Goal: Transaction & Acquisition: Book appointment/travel/reservation

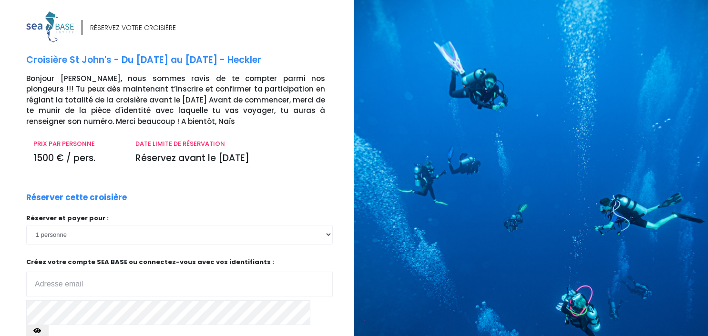
click at [111, 282] on input "email" at bounding box center [179, 284] width 306 height 25
type input "[PERSON_NAME][EMAIL_ADDRESS][DOMAIN_NAME]"
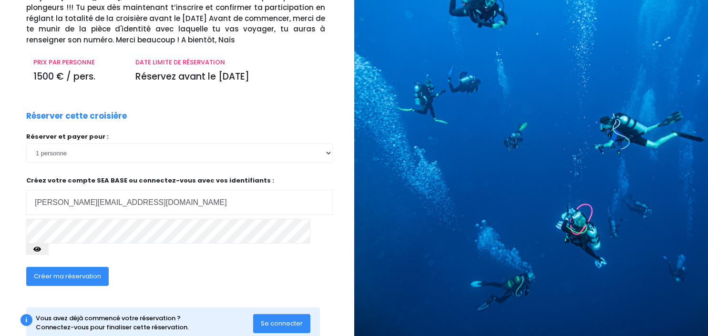
scroll to position [82, 0]
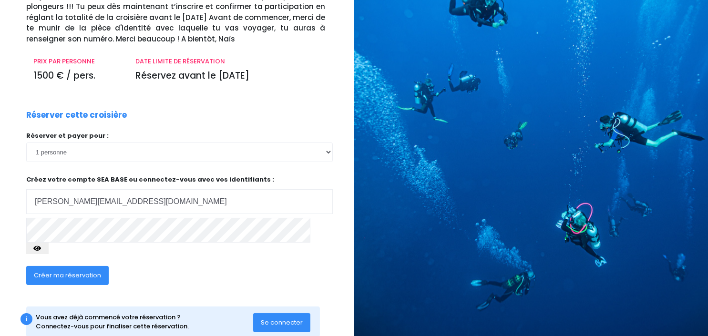
click at [49, 243] on button "button" at bounding box center [37, 248] width 23 height 11
click at [86, 271] on span "Créer ma réservation" at bounding box center [67, 275] width 67 height 9
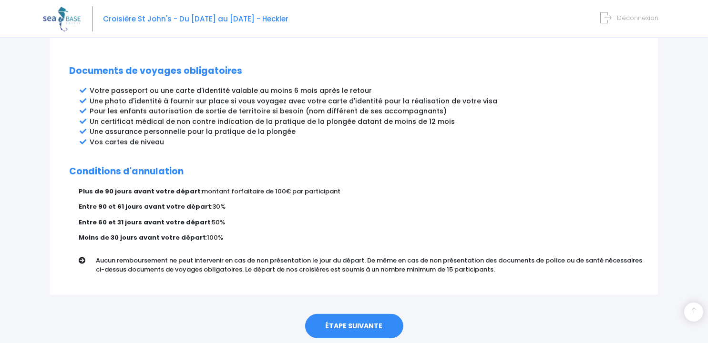
scroll to position [518, 0]
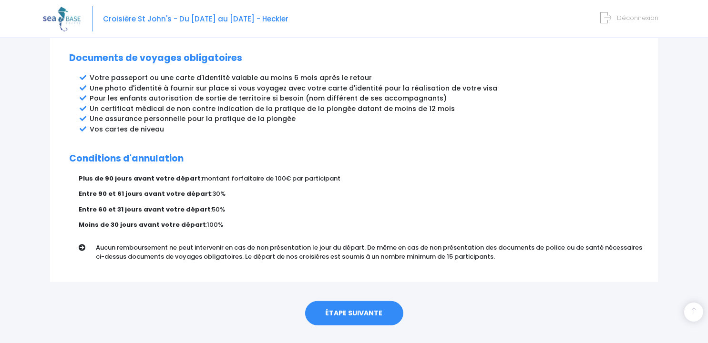
click at [367, 301] on link "ÉTAPE SUIVANTE" at bounding box center [354, 313] width 98 height 25
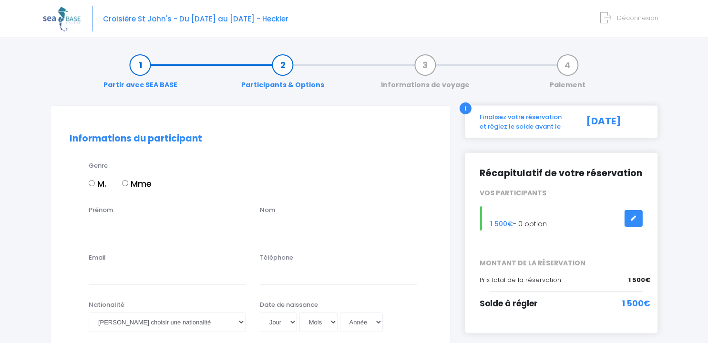
click at [124, 184] on input "Mme" at bounding box center [125, 183] width 6 height 6
radio input "true"
click at [115, 224] on input "Prénom" at bounding box center [167, 227] width 157 height 19
type input "a"
type input "AURELIE"
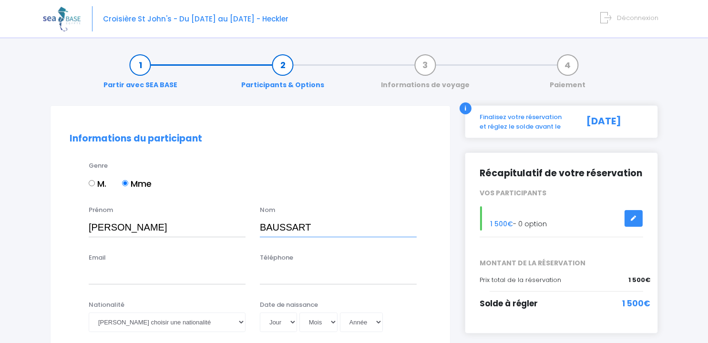
type input "BAUSSART"
click at [99, 280] on input "Email" at bounding box center [167, 274] width 157 height 19
type input "AURELIE.BAUSSART@GMAIL.COM"
click at [310, 265] on input "Téléphone" at bounding box center [338, 274] width 157 height 19
type input "0670120909"
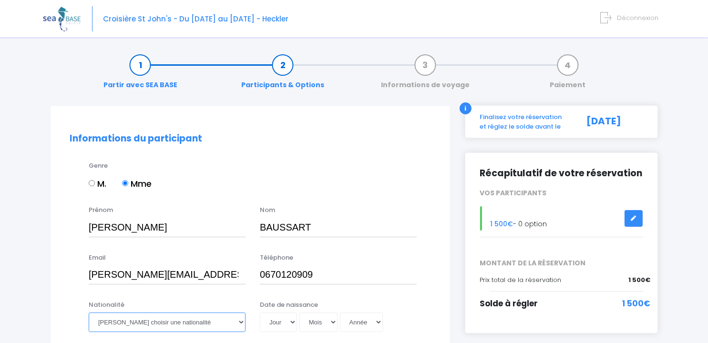
click at [206, 314] on select "Veuillez choisir une nationalité Afghane Albanaise Algerienne Allemande America…" at bounding box center [167, 322] width 157 height 19
select select "Française"
click at [89, 313] on select "Veuillez choisir une nationalité Afghane Albanaise Algerienne Allemande America…" at bounding box center [167, 322] width 157 height 19
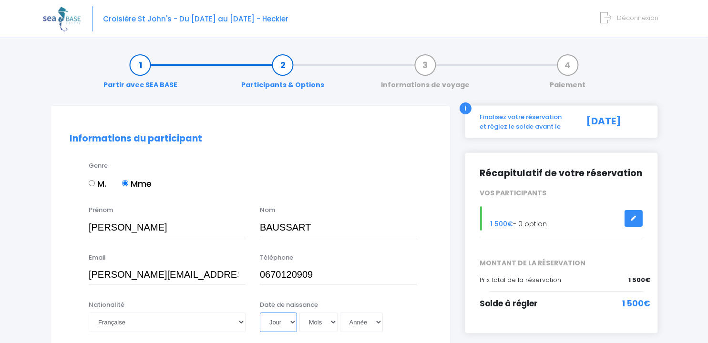
click at [269, 321] on select "Jour 01 02 03 04 05 06 07 08 09 10 11 12 13 14 15 16 17 18 19 20 21 22 23 24 25…" at bounding box center [278, 322] width 37 height 19
select select "05"
click at [260, 313] on select "Jour 01 02 03 04 05 06 07 08 09 10 11 12 13 14 15 16 17 18 19 20 21 22 23 24 25…" at bounding box center [278, 322] width 37 height 19
select select "10"
click at [373, 321] on select "Année 2045 2044 2043 2042 2041 2040 2039 2038 2037 2036 2035 2034 2033 2032 203…" at bounding box center [361, 322] width 43 height 19
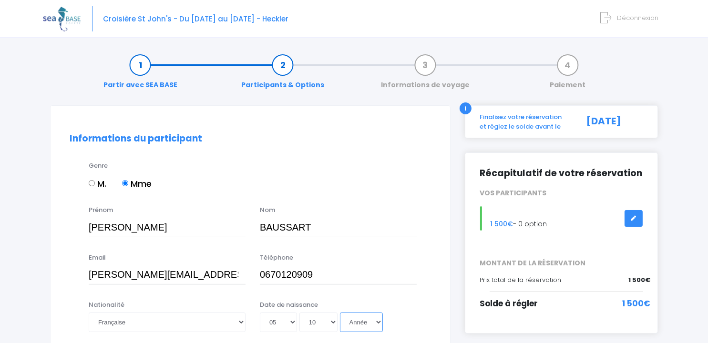
select select "1990"
click at [340, 313] on select "Année 2045 2044 2043 2042 2041 2040 2039 2038 2037 2036 2035 2034 2033 2032 203…" at bounding box center [361, 322] width 43 height 19
type input "1990-10-05"
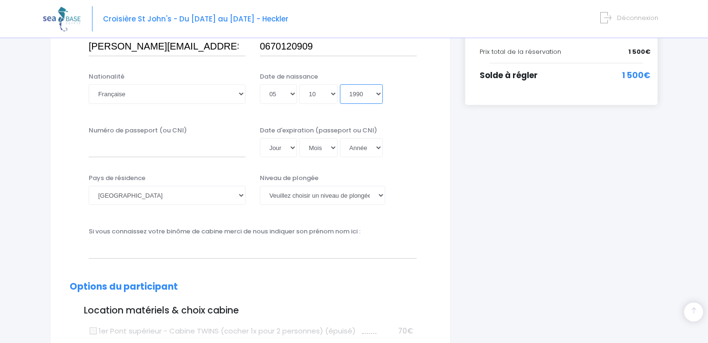
scroll to position [230, 0]
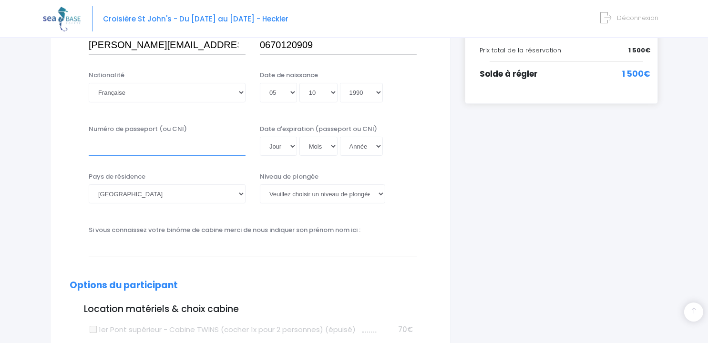
click at [101, 150] on input "Numéro de passeport (ou CNI)" at bounding box center [167, 146] width 157 height 19
type input "22DH44588"
click at [289, 144] on select "Jour 01 02 03 04 05 06 07 08 09 10 11 12 13 14 15 16 17 18 19 20 21 22 23 24 25…" at bounding box center [278, 146] width 37 height 19
select select "08"
click at [260, 137] on select "Jour 01 02 03 04 05 06 07 08 09 10 11 12 13 14 15 16 17 18 19 20 21 22 23 24 25…" at bounding box center [278, 146] width 37 height 19
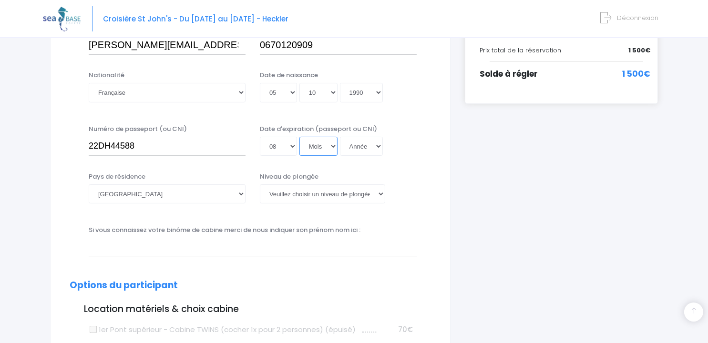
click at [323, 143] on select "Mois 01 02 03 04 05 06 07 08 09 10 11 12" at bounding box center [318, 146] width 38 height 19
select select "06"
click at [299, 137] on select "Mois 01 02 03 04 05 06 07 08 09 10 11 12" at bounding box center [318, 146] width 38 height 19
click at [367, 142] on select "Année 2045 2044 2043 2042 2041 2040 2039 2038 2037 2036 2035 2034 2033 2032 203…" at bounding box center [361, 146] width 43 height 19
select select "2032"
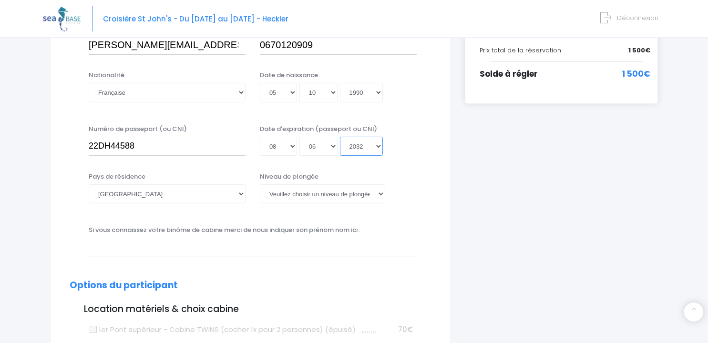
click at [340, 137] on select "Année 2045 2044 2043 2042 2041 2040 2039 2038 2037 2036 2035 2034 2033 2032 203…" at bounding box center [361, 146] width 43 height 19
type input "2032-06-08"
click at [360, 197] on select "Veuillez choisir un niveau de plongée Non plongeur Junior OW diver Adventure OW…" at bounding box center [322, 193] width 125 height 19
select select "N3"
click at [260, 184] on select "Veuillez choisir un niveau de plongée Non plongeur Junior OW diver Adventure OW…" at bounding box center [322, 193] width 125 height 19
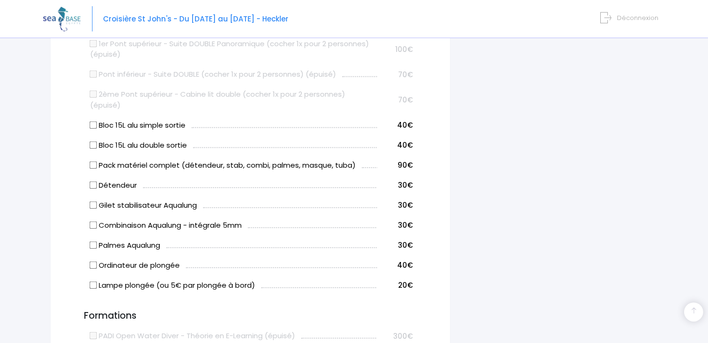
scroll to position [547, 0]
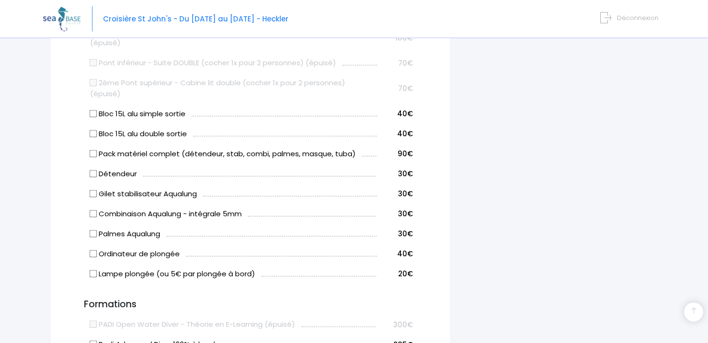
click at [95, 110] on input "Bloc 15L alu simple sortie" at bounding box center [94, 114] width 8 height 8
checkbox input "true"
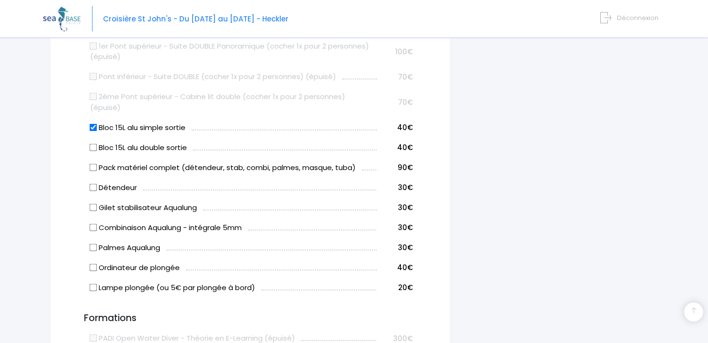
scroll to position [541, 0]
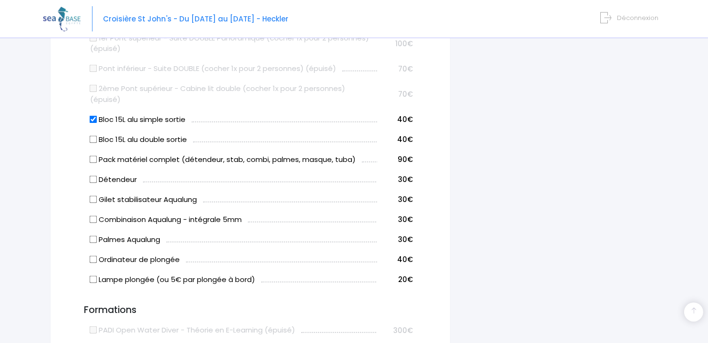
click at [93, 159] on input "Pack matériel complet (détendeur, stab, combi, palmes, masque, tuba)" at bounding box center [94, 159] width 8 height 8
checkbox input "true"
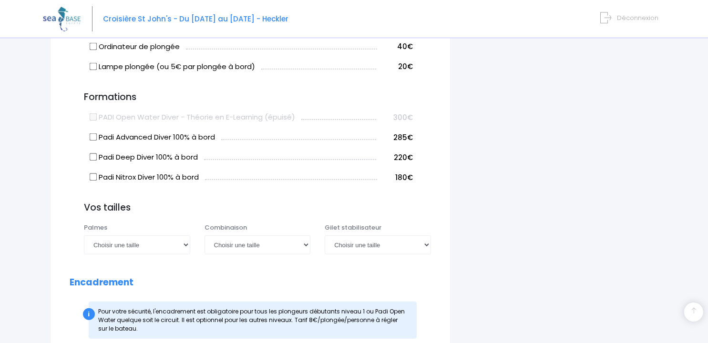
scroll to position [756, 0]
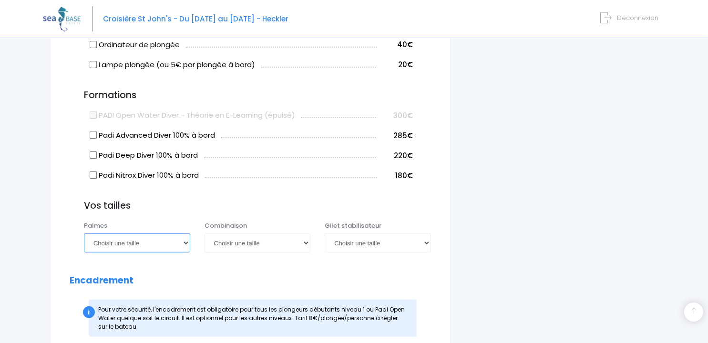
click at [168, 241] on select "Choisir une taille 36/37 38/39 40/41 42/43 44/45 46/47" at bounding box center [137, 242] width 106 height 19
select select "40/41"
click at [84, 233] on select "Choisir une taille 36/37 38/39 40/41 42/43 44/45 46/47" at bounding box center [137, 242] width 106 height 19
click at [237, 248] on select "Choisir une taille XS S M ML L XL XXL" at bounding box center [257, 242] width 106 height 19
click at [233, 239] on select "Choisir une taille XS S M ML L XL XXL" at bounding box center [257, 242] width 106 height 19
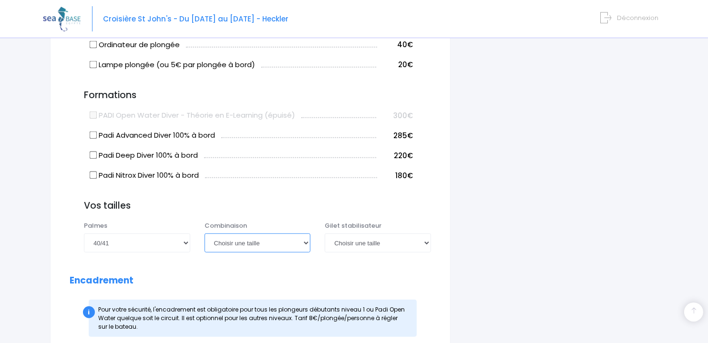
select select "L"
click at [204, 233] on select "Choisir une taille XS S M ML L XL XXL" at bounding box center [257, 242] width 106 height 19
click at [352, 233] on select "Choisir une taille XXS XS S M ML L XL XXL" at bounding box center [377, 242] width 106 height 19
select select "M"
click at [324, 233] on select "Choisir une taille XXS XS S M ML L XL XXL" at bounding box center [377, 242] width 106 height 19
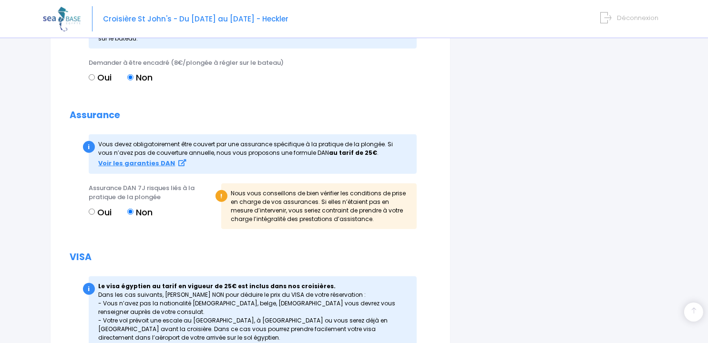
scroll to position [1050, 0]
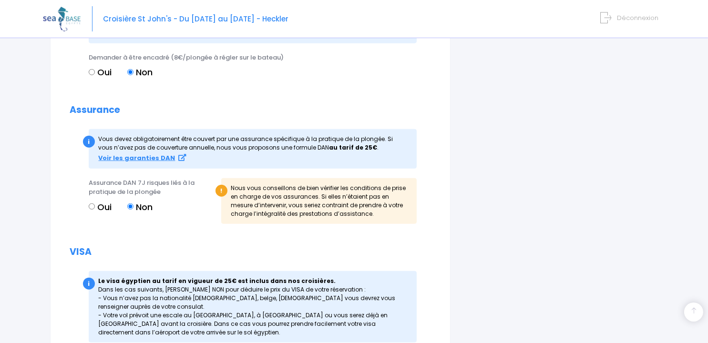
click at [96, 209] on label "Oui" at bounding box center [100, 207] width 23 height 13
click at [95, 209] on input "Oui" at bounding box center [92, 206] width 6 height 6
radio input "true"
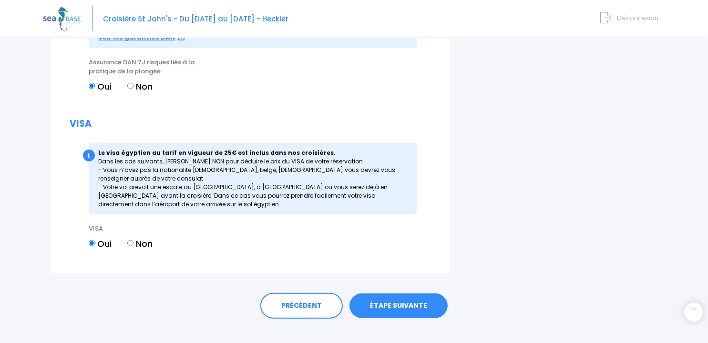
scroll to position [1182, 0]
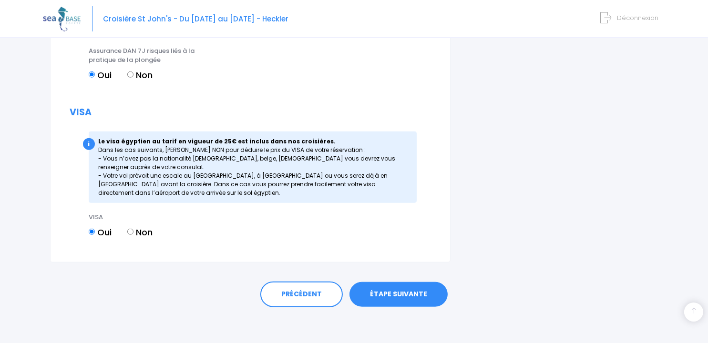
click at [400, 288] on link "ÉTAPE SUIVANTE" at bounding box center [398, 294] width 98 height 25
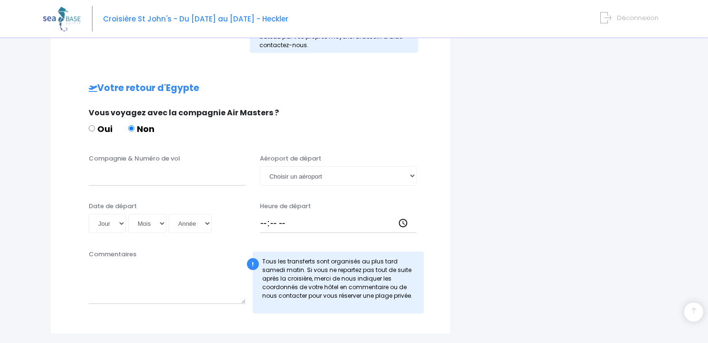
scroll to position [493, 0]
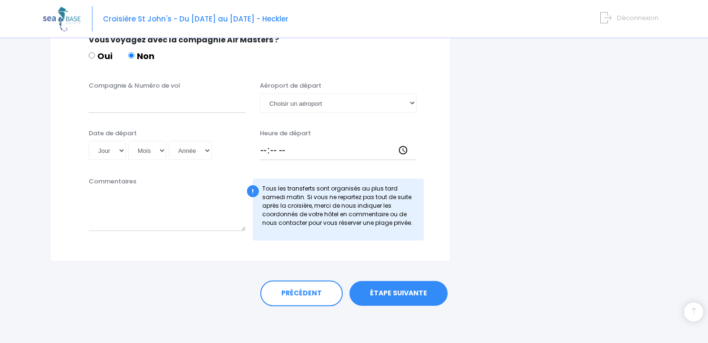
click at [376, 300] on link "ÉTAPE SUIVANTE" at bounding box center [398, 293] width 98 height 25
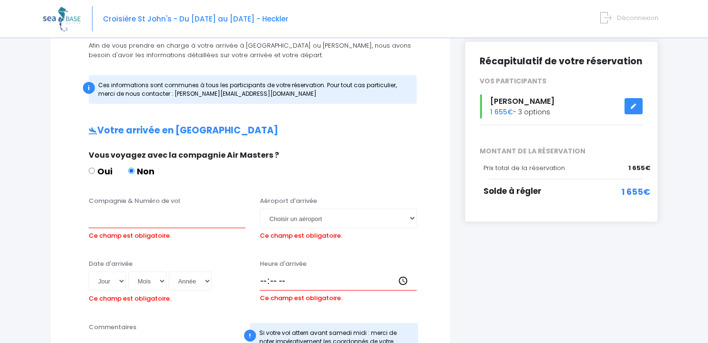
scroll to position [90, 0]
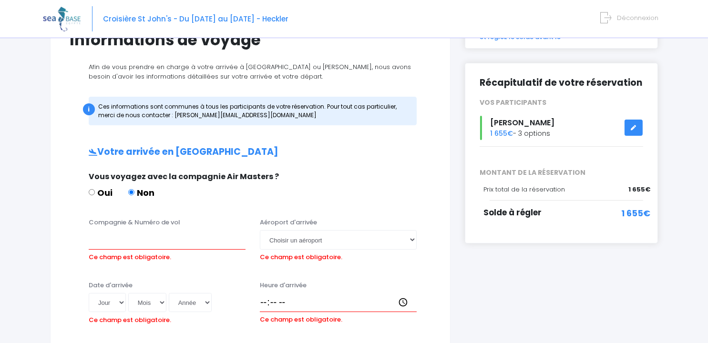
click at [629, 126] on link at bounding box center [633, 128] width 18 height 17
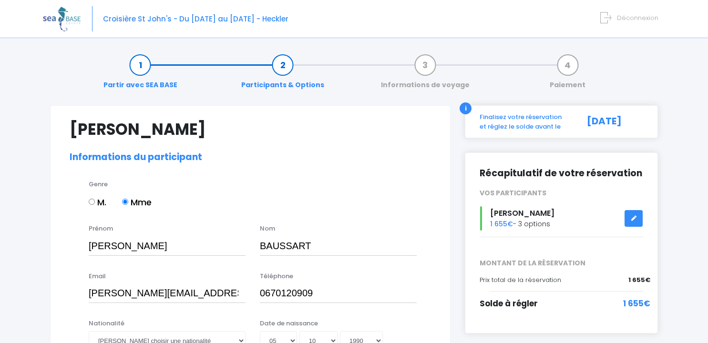
select select "N3"
select select "40/41"
select select "L"
select select "M"
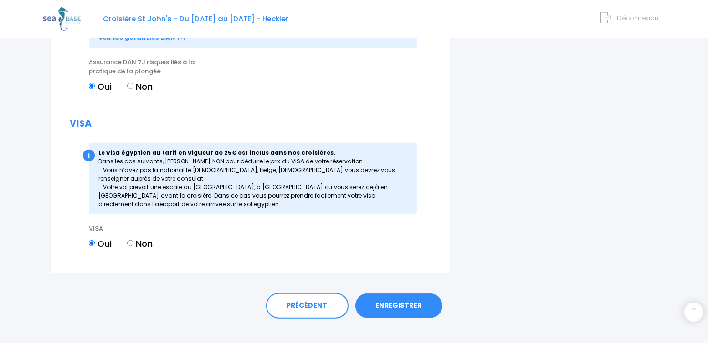
scroll to position [1199, 0]
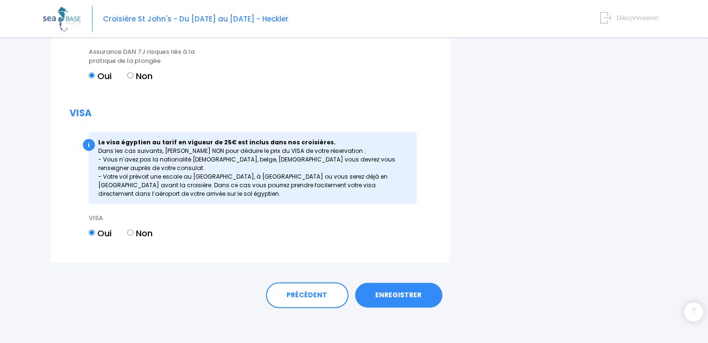
click at [408, 292] on link "ENREGISTRER" at bounding box center [398, 295] width 87 height 25
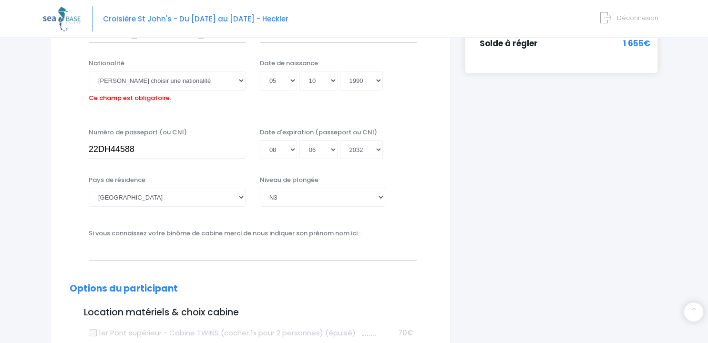
scroll to position [236, 0]
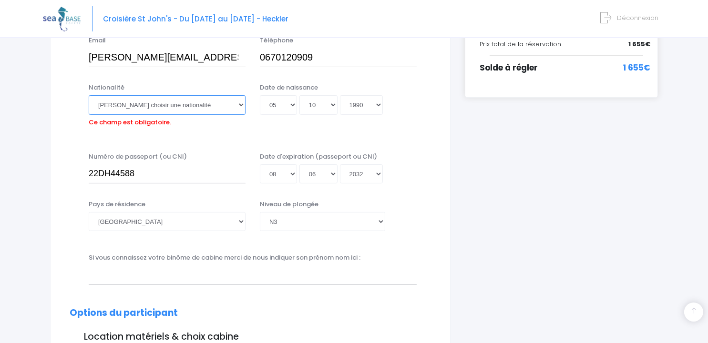
click at [144, 104] on select "Veuillez choisir une nationalité Afghane Albanaise Algerienne Allemande America…" at bounding box center [167, 104] width 157 height 19
select select "Française"
click at [89, 95] on select "Veuillez choisir une nationalité Afghane Albanaise Algerienne Allemande America…" at bounding box center [167, 104] width 157 height 19
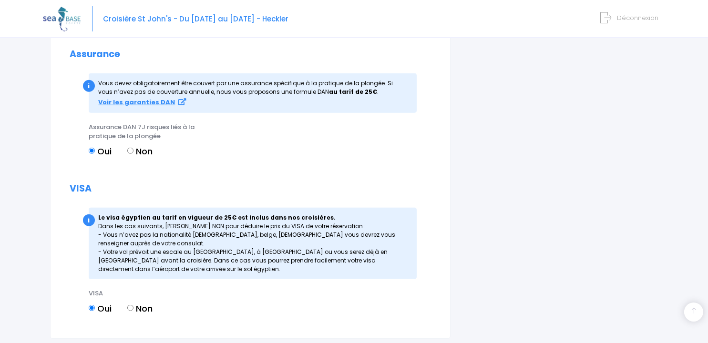
scroll to position [1200, 0]
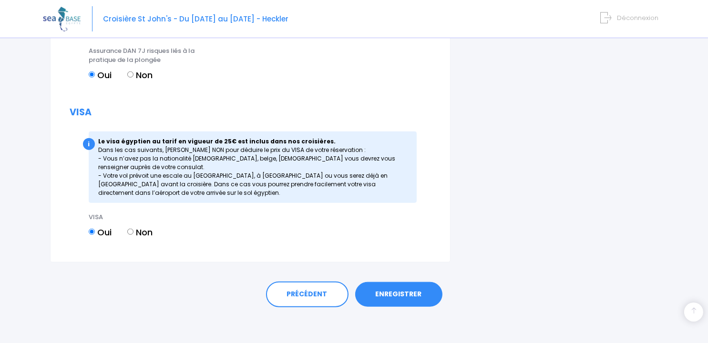
click at [383, 288] on link "ENREGISTRER" at bounding box center [398, 294] width 87 height 25
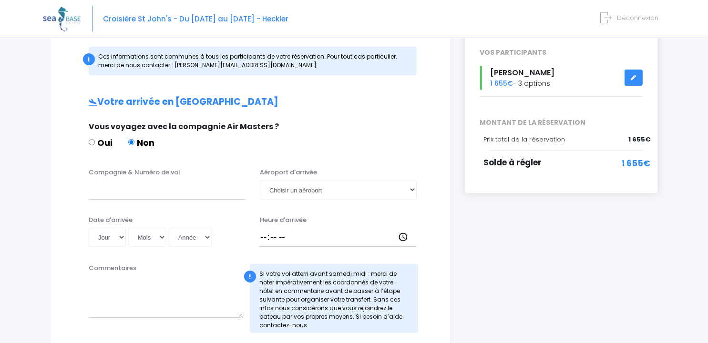
scroll to position [155, 0]
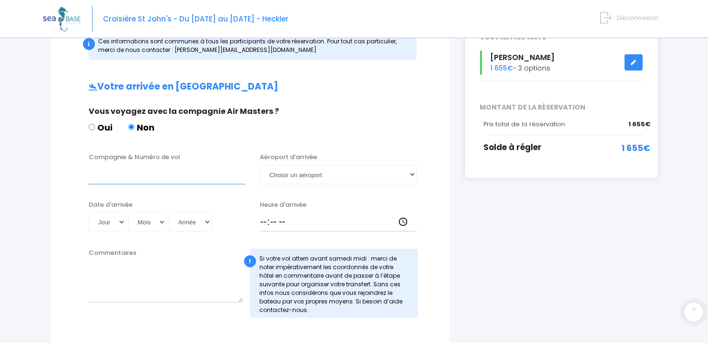
click at [146, 172] on input "Compagnie & Numéro de vol" at bounding box center [167, 174] width 157 height 19
paste input "TO4340"
type input "TRANSAVIA TO4340"
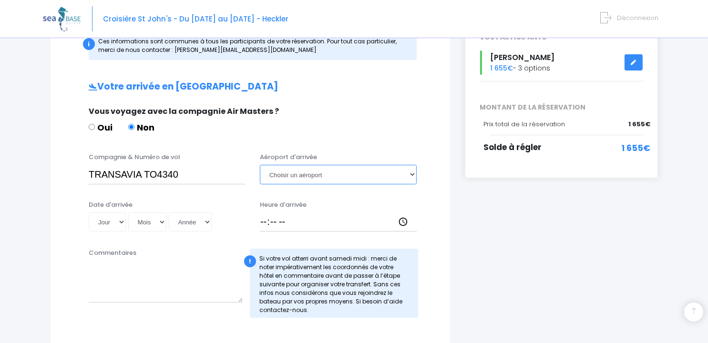
click at [319, 169] on select "Choisir un aéroport Hurghada Marsa Alam" at bounding box center [338, 174] width 157 height 19
select select "Hurghada"
click at [260, 165] on select "Choisir un aéroport Hurghada Marsa Alam" at bounding box center [338, 174] width 157 height 19
click at [292, 221] on input "Heure d'arrivée" at bounding box center [338, 222] width 157 height 19
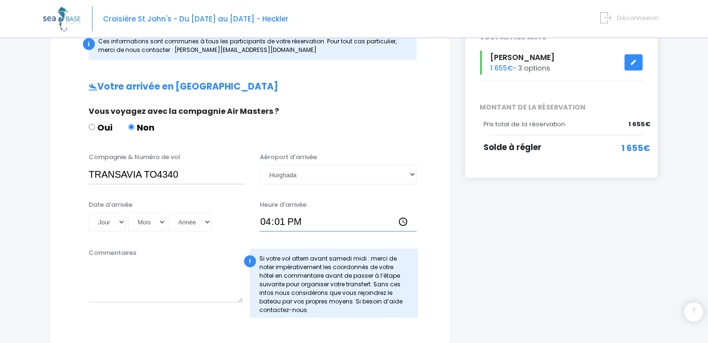
type input "16:15"
click at [109, 219] on select "Jour 01 02 03 04 05 06 07 08 09 10 11 12 13 14 15 16 17 18 19 20 21 22 23 24 25…" at bounding box center [107, 222] width 37 height 19
select select "11"
click at [89, 213] on select "Jour 01 02 03 04 05 06 07 08 09 10 11 12 13 14 15 16 17 18 19 20 21 22 23 24 25…" at bounding box center [107, 222] width 37 height 19
click at [147, 225] on select "Mois 01 02 03 04 05 06 07 08 09 10 11 12" at bounding box center [147, 222] width 38 height 19
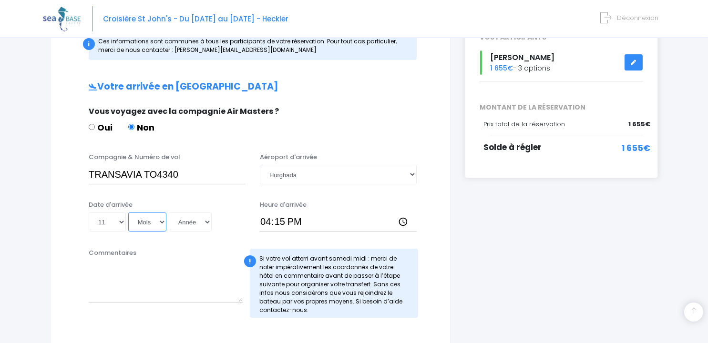
select select "10"
click at [128, 213] on select "Mois 01 02 03 04 05 06 07 08 09 10 11 12" at bounding box center [147, 222] width 38 height 19
click at [193, 225] on select "Année 2045 2044 2043 2042 2041 2040 2039 2038 2037 2036 2035 2034 2033 2032 203…" at bounding box center [190, 222] width 43 height 19
select select "2025"
click at [169, 213] on select "Année 2045 2044 2043 2042 2041 2040 2039 2038 2037 2036 2035 2034 2033 2032 203…" at bounding box center [190, 222] width 43 height 19
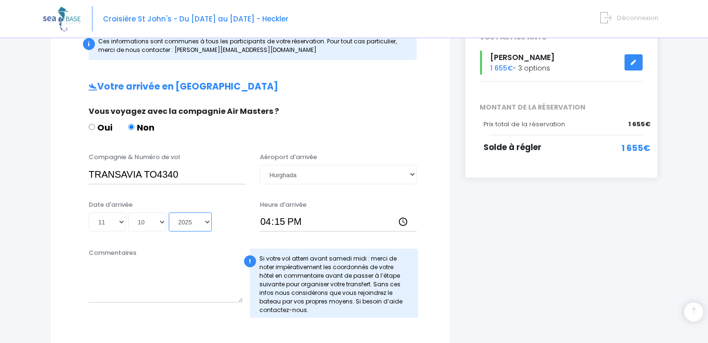
type input "2025-10-11"
click at [122, 277] on textarea "Commentaires" at bounding box center [166, 282] width 154 height 42
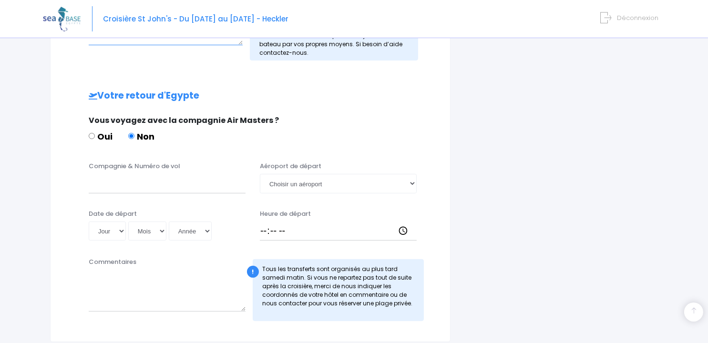
scroll to position [413, 0]
click at [192, 182] on input "Compagnie & Numéro de vol" at bounding box center [167, 182] width 157 height 19
paste input "TO4341"
type input "TRANSAVIA TO4341"
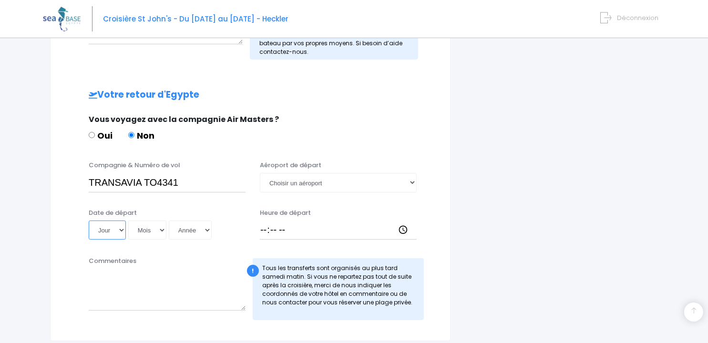
click at [115, 233] on select "Jour 01 02 03 04 05 06 07 08 09 10 11 12 13 14 15 16 17 18 19 20 21 22 23 24 25…" at bounding box center [107, 230] width 37 height 19
select select "18"
click at [89, 221] on select "Jour 01 02 03 04 05 06 07 08 09 10 11 12 13 14 15 16 17 18 19 20 21 22 23 24 25…" at bounding box center [107, 230] width 37 height 19
click at [147, 233] on select "Mois 01 02 03 04 05 06 07 08 09 10 11 12" at bounding box center [147, 230] width 38 height 19
select select "10"
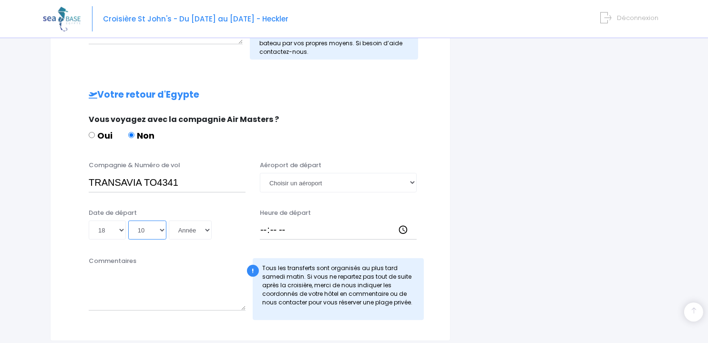
click at [128, 221] on select "Mois 01 02 03 04 05 06 07 08 09 10 11 12" at bounding box center [147, 230] width 38 height 19
click at [190, 233] on select "Année 2045 2044 2043 2042 2041 2040 2039 2038 2037 2036 2035 2034 2033 2032 203…" at bounding box center [190, 230] width 43 height 19
select select "2025"
click at [169, 221] on select "Année 2045 2044 2043 2042 2041 2040 2039 2038 2037 2036 2035 2034 2033 2032 203…" at bounding box center [190, 230] width 43 height 19
type input "2025-10-18"
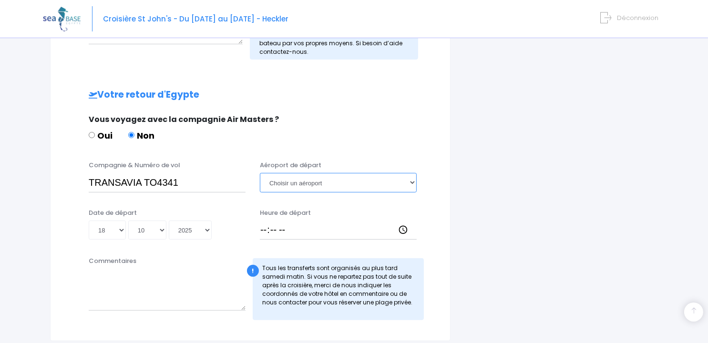
click at [304, 185] on select "Choisir un aéroport Hurghada Marsa Alam" at bounding box center [338, 182] width 157 height 19
select select "Hurghada"
click at [260, 173] on select "Choisir un aéroport Hurghada Marsa Alam" at bounding box center [338, 182] width 157 height 19
click at [264, 232] on input "Heure de départ" at bounding box center [338, 230] width 157 height 19
type input "17:15"
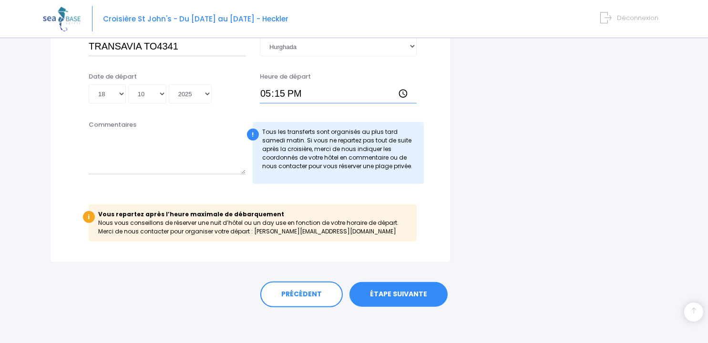
scroll to position [550, 0]
click at [305, 82] on div "Heure de départ 17:15" at bounding box center [338, 87] width 171 height 32
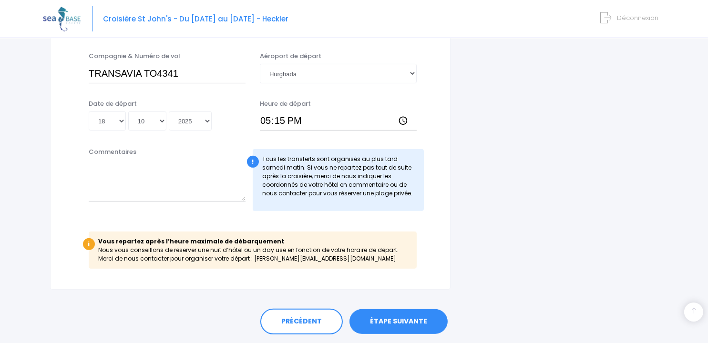
scroll to position [523, 0]
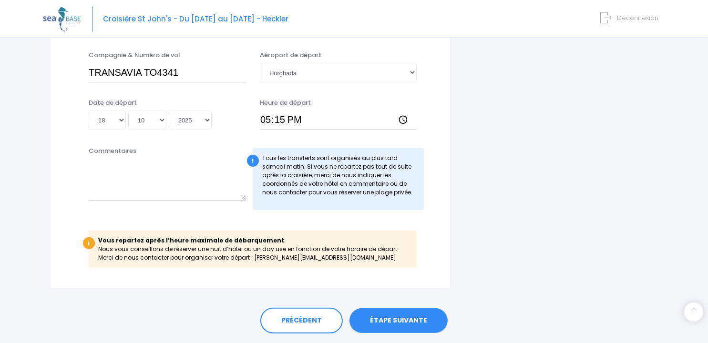
click at [395, 324] on link "ÉTAPE SUIVANTE" at bounding box center [398, 320] width 98 height 25
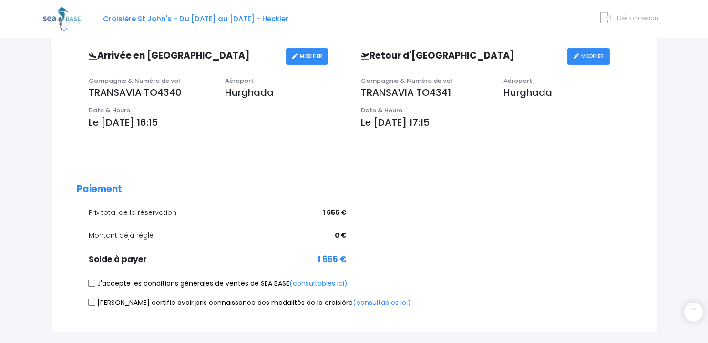
scroll to position [297, 0]
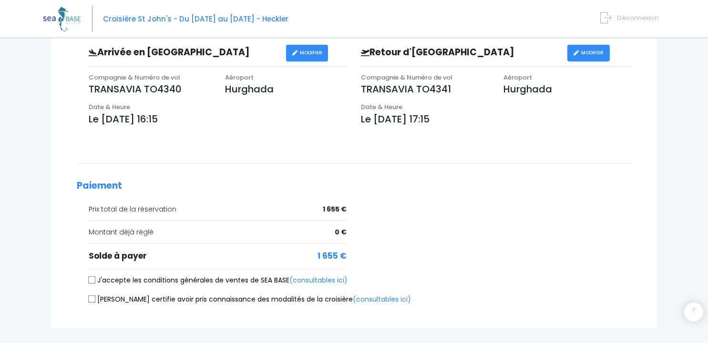
click at [93, 280] on input "J'accepte les conditions générales de ventes de SEA BASE (consultables ici)" at bounding box center [92, 280] width 8 height 8
checkbox input "true"
click at [92, 297] on input "[PERSON_NAME] certifie avoir pris connaissance des modalités de la croisière (c…" at bounding box center [92, 299] width 8 height 8
checkbox input "true"
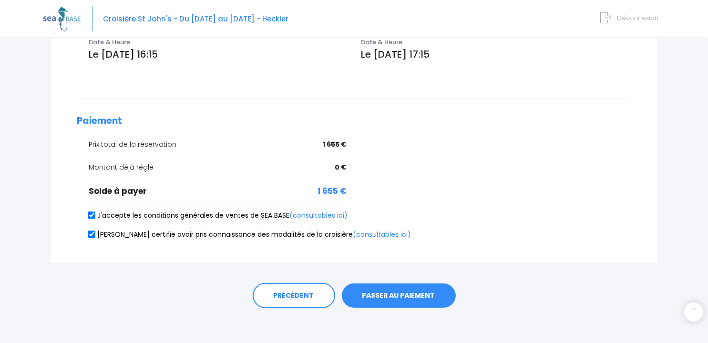
scroll to position [364, 0]
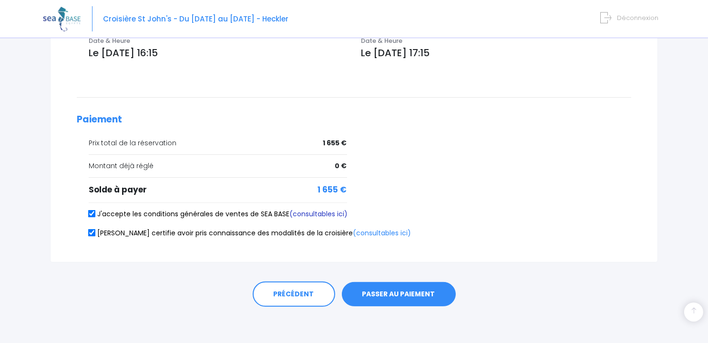
click at [324, 214] on link "(consultables ici)" at bounding box center [318, 214] width 58 height 10
click at [382, 289] on button "PASSER AU PAIEMENT" at bounding box center [399, 294] width 114 height 25
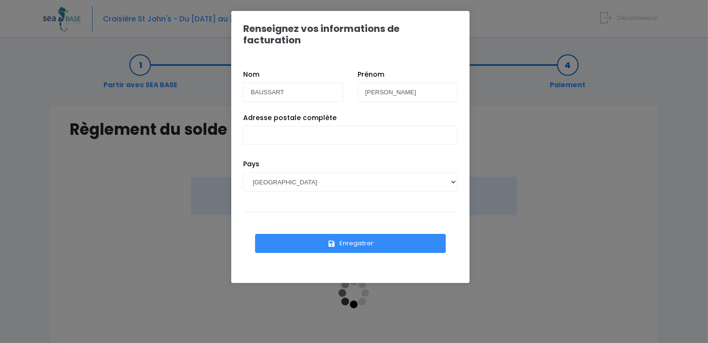
click at [158, 233] on div "Renseignez vos informations de facturation Nom BAUSSART Prénom Aurelie Pays AFG…" at bounding box center [354, 171] width 708 height 343
click at [319, 131] on input "Adresse postale complète" at bounding box center [350, 135] width 214 height 19
type input "11 RUE HENRI MATISSE"
click at [290, 234] on button "Enregistrer" at bounding box center [350, 243] width 191 height 19
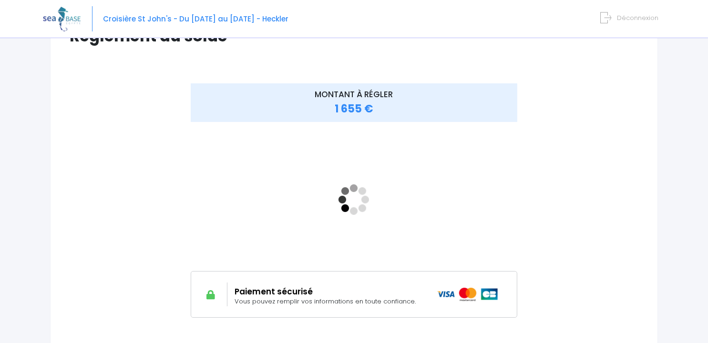
scroll to position [92, 0]
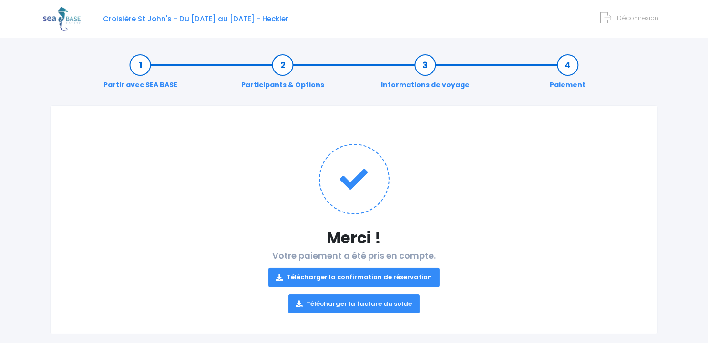
click at [409, 278] on link "Télécharger la confirmation de réservation" at bounding box center [353, 277] width 171 height 19
click at [390, 303] on link "Télécharger la facture du solde" at bounding box center [354, 303] width 132 height 19
click at [623, 19] on span "Déconnexion" at bounding box center [637, 17] width 41 height 9
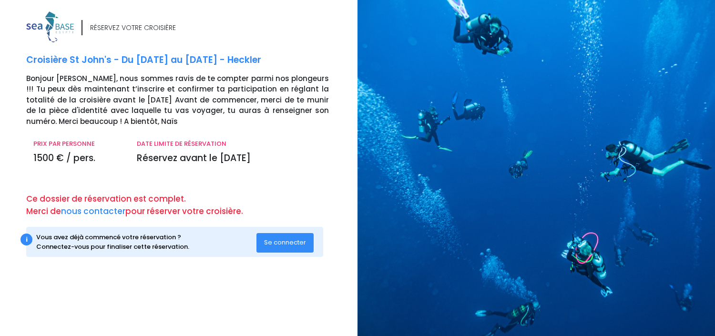
click at [268, 235] on button "Se connecter" at bounding box center [284, 242] width 57 height 19
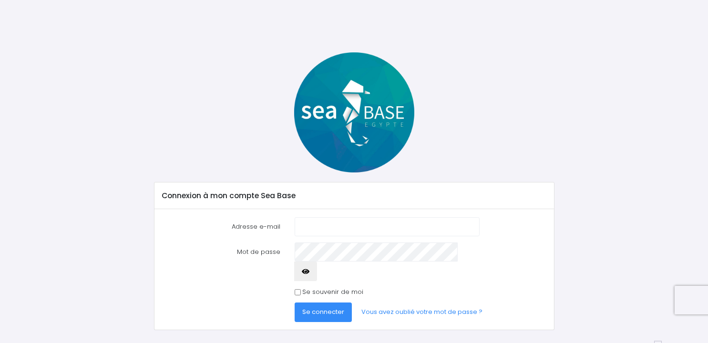
type input "[EMAIL_ADDRESS][DOMAIN_NAME]"
click at [328, 303] on button "Se connecter" at bounding box center [322, 312] width 57 height 19
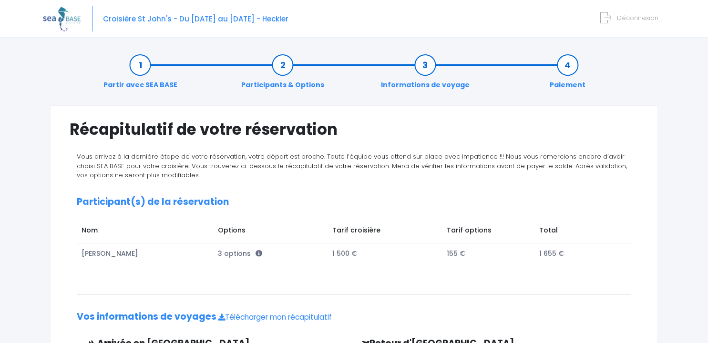
click at [59, 20] on img at bounding box center [62, 19] width 38 height 24
